Goal: Transaction & Acquisition: Purchase product/service

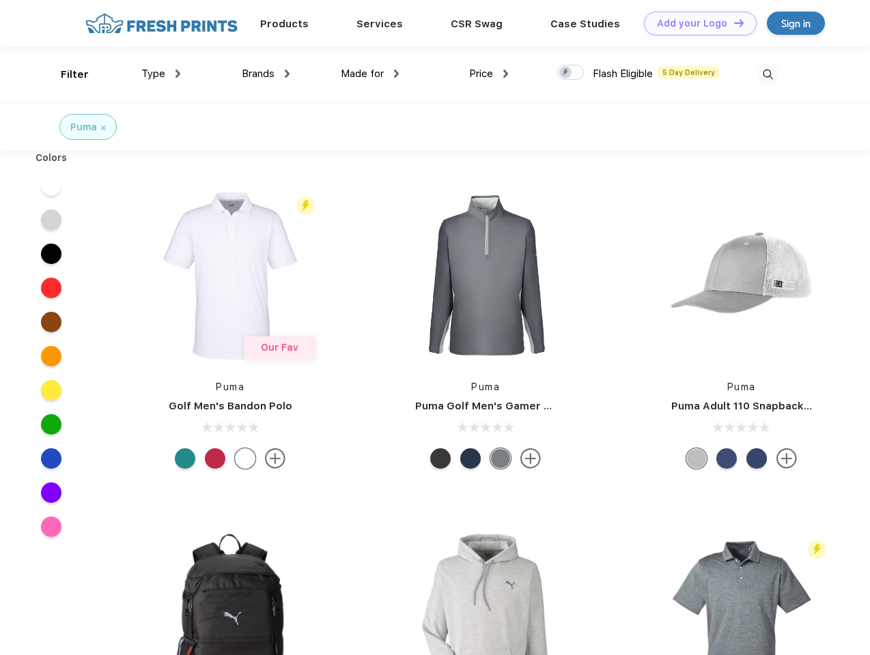
click at [695, 23] on link "Add your Logo Design Tool" at bounding box center [700, 24] width 113 height 24
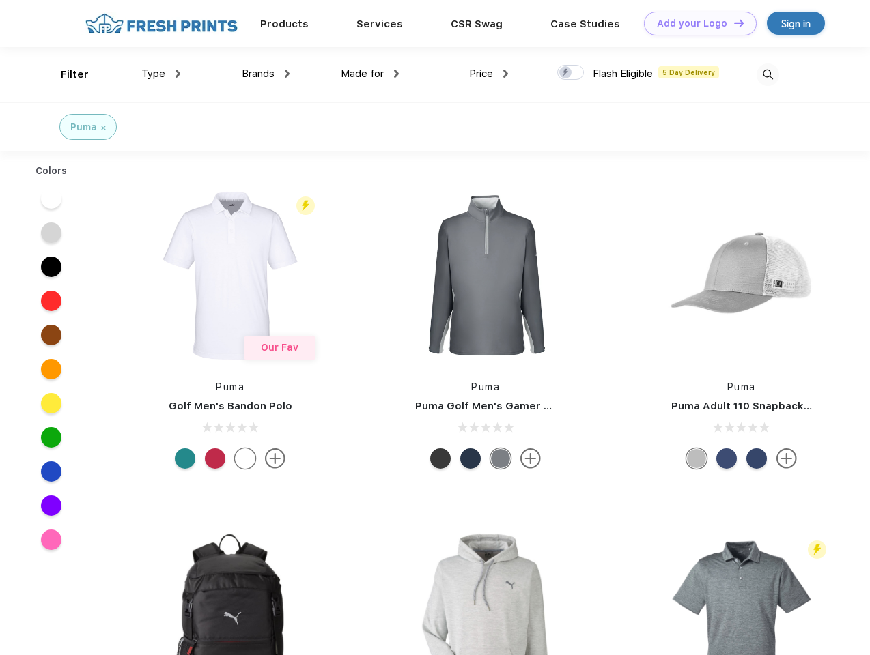
click at [0, 0] on div "Design Tool" at bounding box center [0, 0] width 0 height 0
click at [732, 23] on link "Add your Logo Design Tool" at bounding box center [700, 24] width 113 height 24
click at [66, 74] on div "Filter" at bounding box center [75, 75] width 28 height 16
click at [161, 74] on span "Type" at bounding box center [153, 74] width 24 height 12
click at [266, 74] on span "Brands" at bounding box center [258, 74] width 33 height 12
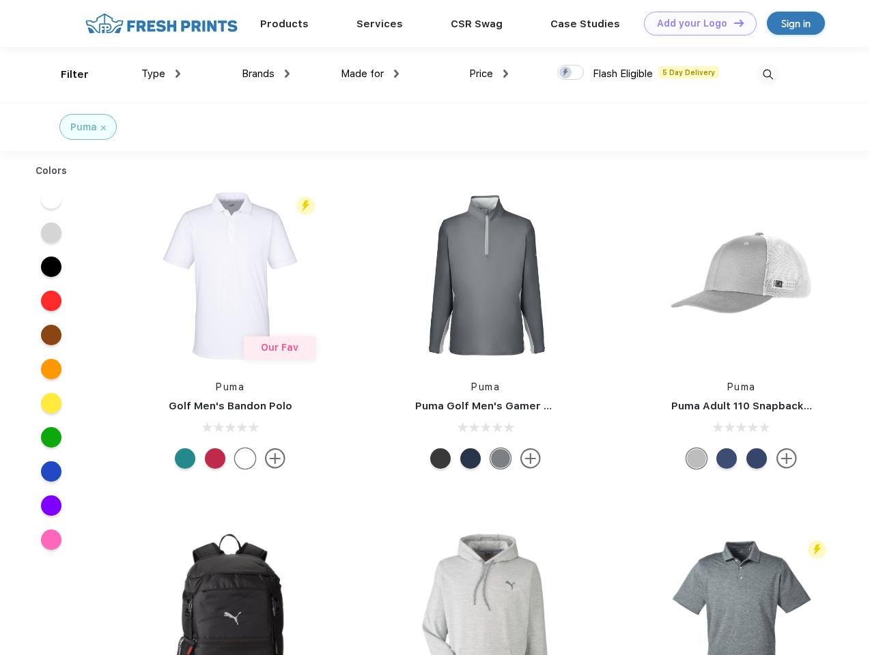
click at [370, 74] on span "Made for" at bounding box center [362, 74] width 43 height 12
click at [489, 74] on span "Price" at bounding box center [481, 74] width 24 height 12
click at [571, 73] on div at bounding box center [570, 72] width 27 height 15
click at [566, 73] on input "checkbox" at bounding box center [561, 68] width 9 height 9
click at [767, 74] on img at bounding box center [767, 74] width 23 height 23
